Goal: Task Accomplishment & Management: Complete application form

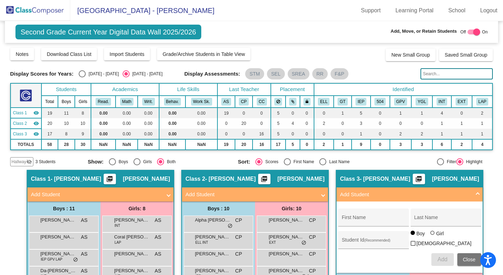
scroll to position [35, 0]
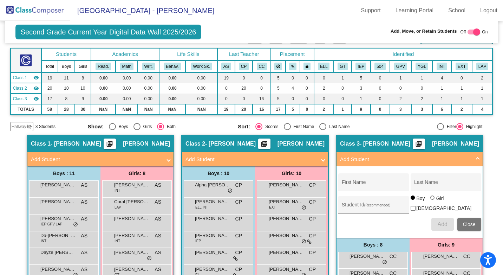
click at [0, 0] on div "Boys : 11" at bounding box center [0, 0] width 0 height 0
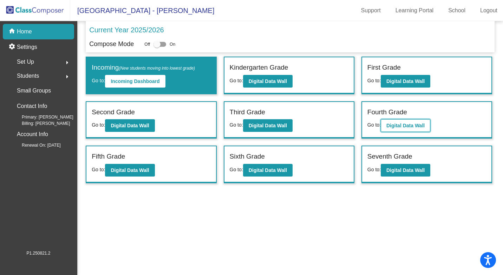
click at [402, 126] on b "Digital Data Wall" at bounding box center [406, 126] width 38 height 6
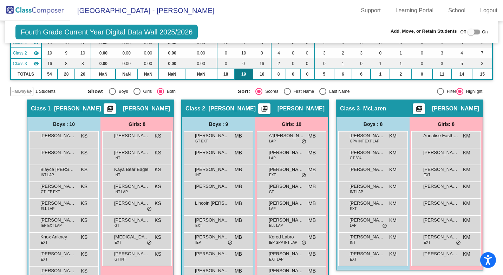
scroll to position [105, 0]
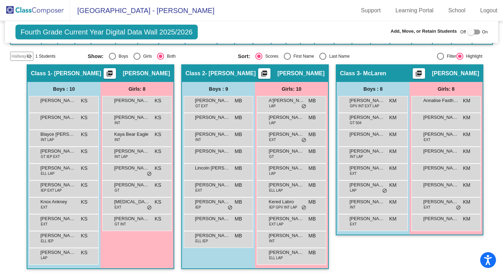
drag, startPoint x: 14, startPoint y: 131, endPoint x: 26, endPoint y: 93, distance: 39.8
click at [20, 118] on div "Hallway - Hallway Class picture_as_pdf Add Student First Name Last Name Student…" at bounding box center [251, 170] width 483 height 212
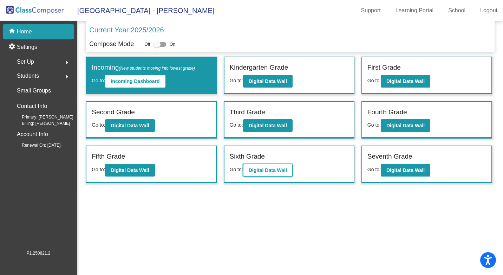
click at [277, 173] on b "Digital Data Wall" at bounding box center [268, 170] width 38 height 6
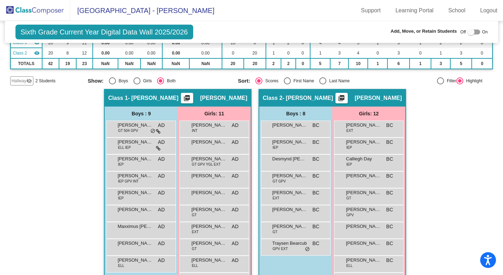
scroll to position [105, 0]
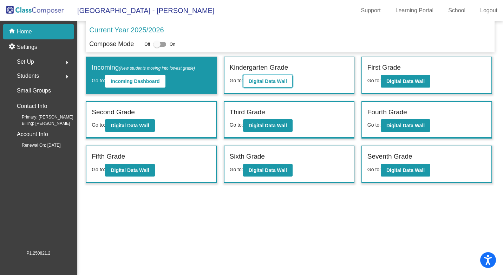
click at [267, 82] on b "Digital Data Wall" at bounding box center [268, 81] width 38 height 6
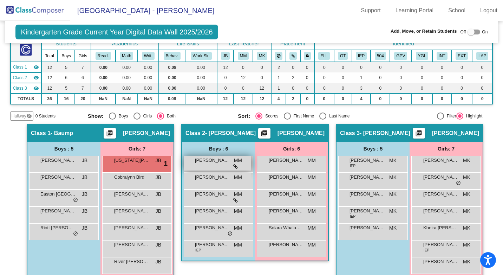
scroll to position [56, 0]
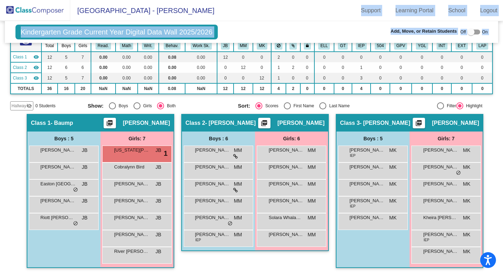
drag, startPoint x: 287, startPoint y: 4, endPoint x: -121, endPoint y: 25, distance: 408.7
click at [0, 25] on html "Accessibility Screen-Reader Guide, Feedback, and Issue Reporting | New window […" at bounding box center [251, 137] width 503 height 275
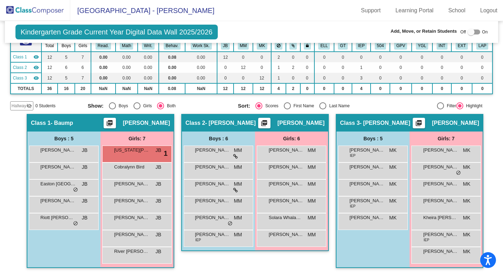
click at [258, 15] on mat-toolbar "[GEOGRAPHIC_DATA] - [PERSON_NAME] Support Learning Portal School Logout" at bounding box center [251, 10] width 503 height 21
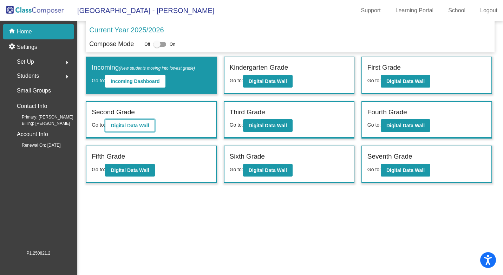
click at [131, 124] on b "Digital Data Wall" at bounding box center [130, 126] width 38 height 6
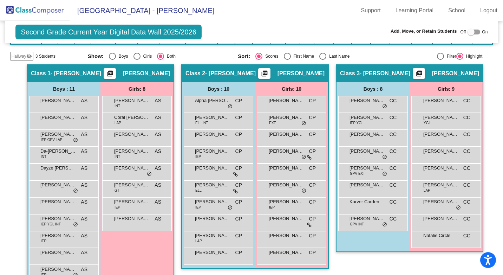
scroll to position [123, 0]
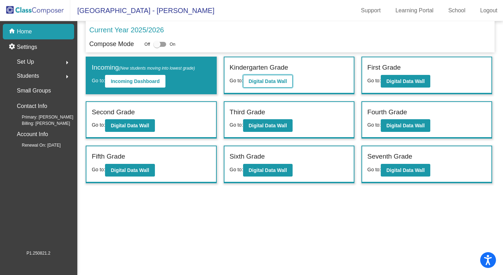
click at [284, 79] on b "Digital Data Wall" at bounding box center [268, 81] width 38 height 6
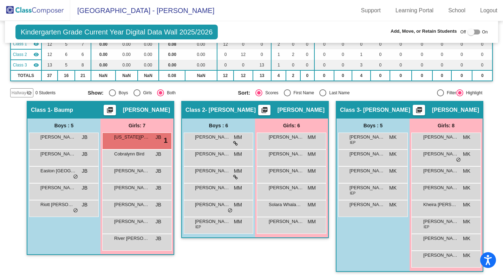
scroll to position [70, 0]
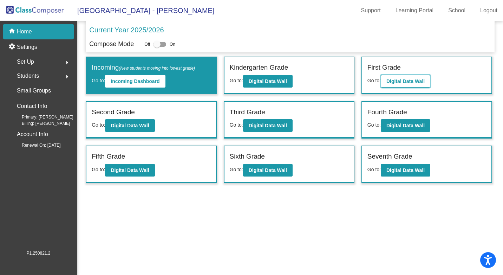
click at [398, 77] on button "Digital Data Wall" at bounding box center [406, 81] width 50 height 13
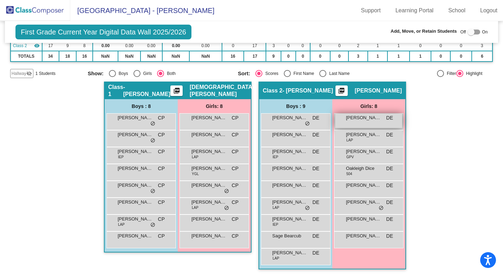
scroll to position [79, 0]
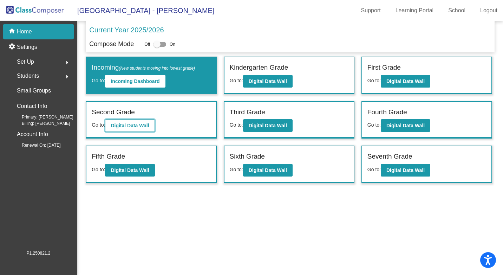
click at [116, 126] on b "Digital Data Wall" at bounding box center [130, 126] width 38 height 6
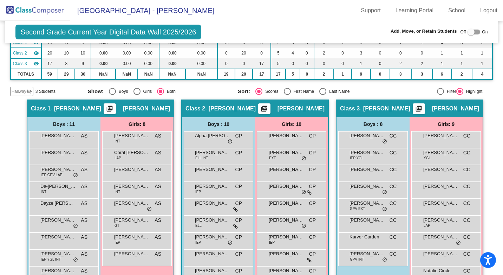
scroll to position [105, 0]
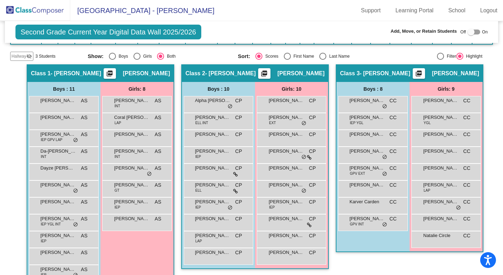
click at [473, 32] on div at bounding box center [474, 32] width 13 height 5
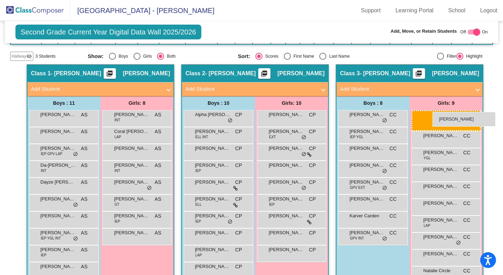
drag, startPoint x: 296, startPoint y: 153, endPoint x: 433, endPoint y: 112, distance: 143.1
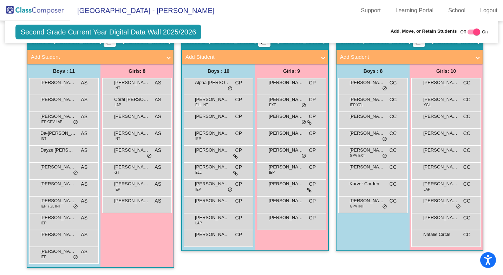
scroll to position [102, 0]
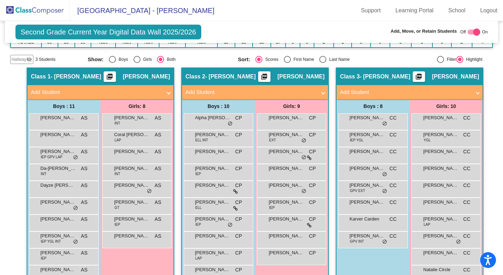
click at [468, 33] on div at bounding box center [474, 32] width 13 height 5
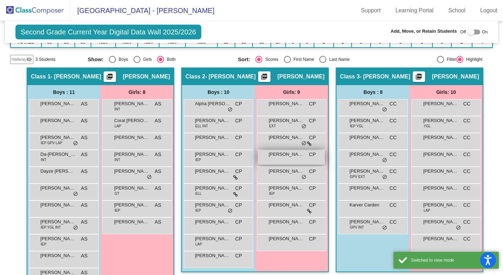
scroll to position [123, 0]
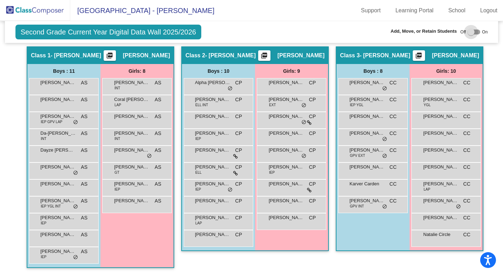
click at [473, 31] on div at bounding box center [474, 32] width 13 height 5
checkbox input "true"
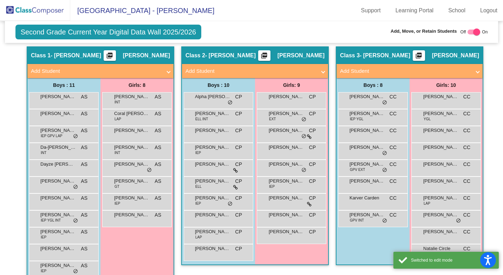
click at [167, 70] on span at bounding box center [168, 71] width 3 height 8
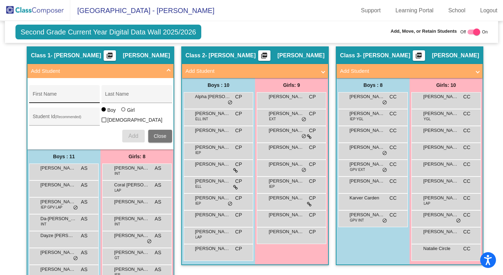
click at [49, 94] on div "First Name" at bounding box center [64, 96] width 63 height 14
type input "Stryker"
click at [116, 91] on div "Last Name" at bounding box center [136, 96] width 63 height 14
type input "[PERSON_NAME]"
click at [134, 135] on span "Add" at bounding box center [133, 136] width 10 height 6
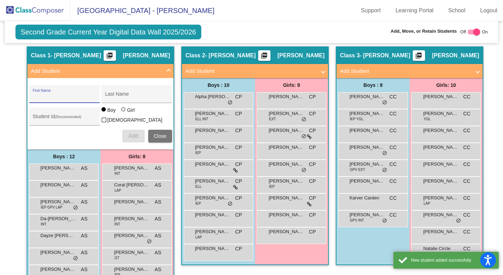
scroll to position [159, 0]
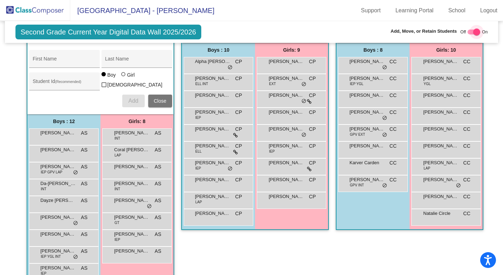
click at [469, 31] on div at bounding box center [474, 32] width 13 height 5
checkbox input "false"
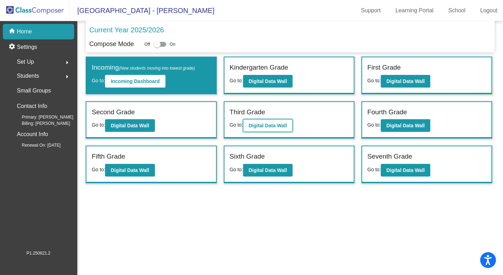
click at [256, 124] on b "Digital Data Wall" at bounding box center [268, 126] width 38 height 6
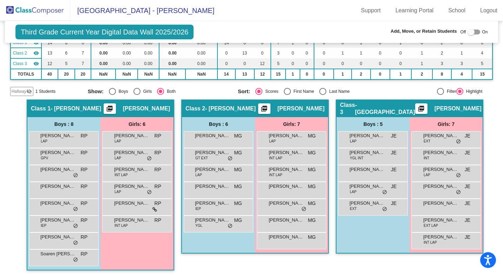
scroll to position [73, 0]
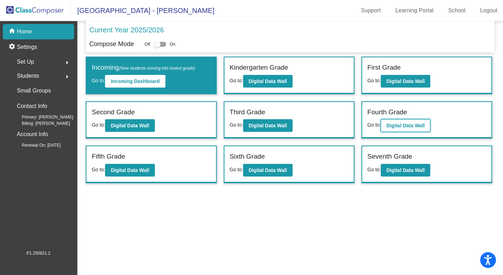
click at [407, 124] on b "Digital Data Wall" at bounding box center [406, 126] width 38 height 6
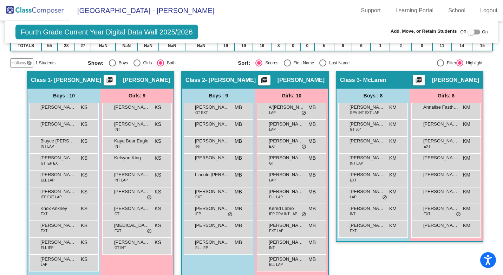
scroll to position [105, 0]
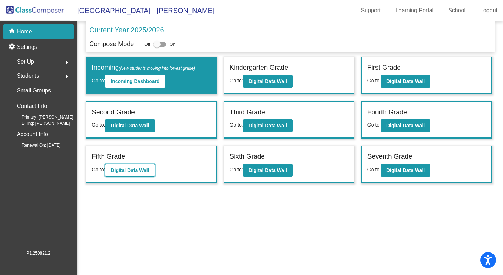
click at [129, 169] on b "Digital Data Wall" at bounding box center [130, 170] width 38 height 6
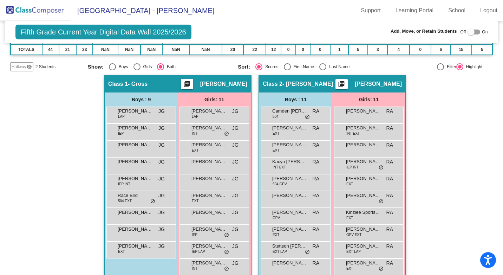
scroll to position [113, 0]
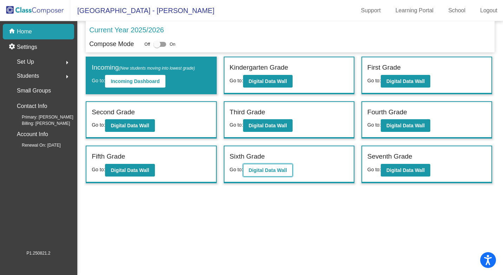
click at [258, 172] on b "Digital Data Wall" at bounding box center [268, 170] width 38 height 6
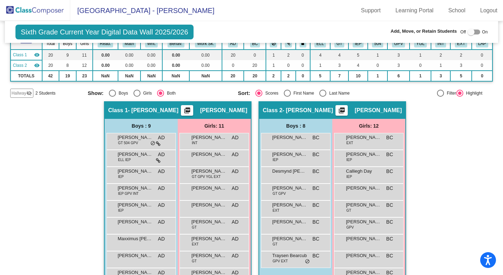
scroll to position [70, 0]
